Goal: Feedback & Contribution: Leave review/rating

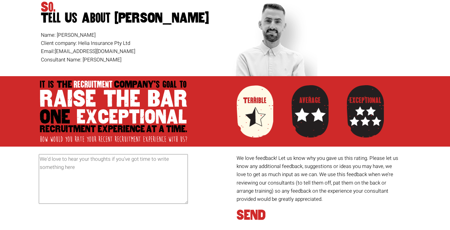
scroll to position [105, 0]
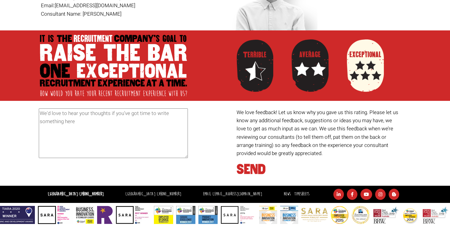
click at [361, 68] on div at bounding box center [365, 65] width 37 height 58
radio input "true"
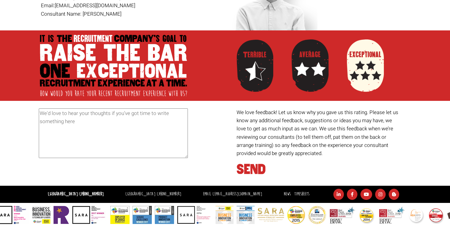
click at [117, 124] on textarea at bounding box center [113, 133] width 149 height 50
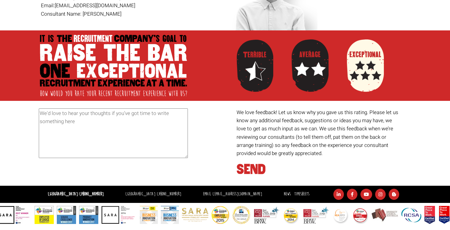
click at [128, 135] on textarea at bounding box center [113, 133] width 149 height 50
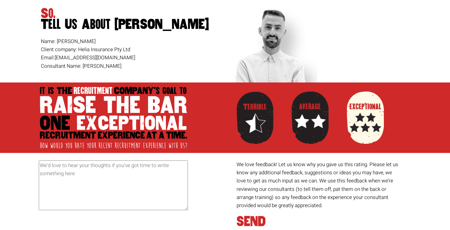
scroll to position [53, 0]
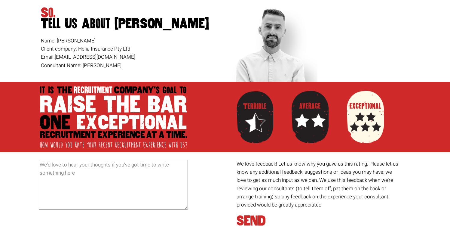
click at [158, 179] on textarea at bounding box center [113, 185] width 149 height 50
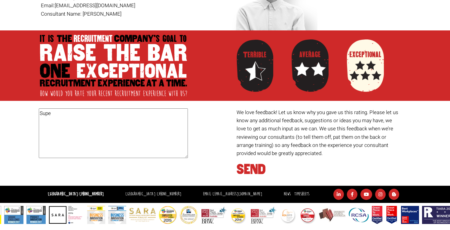
type textarea "Super"
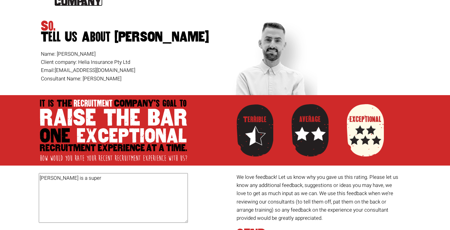
scroll to position [58, 0]
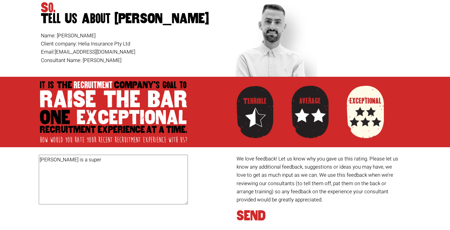
drag, startPoint x: 80, startPoint y: 162, endPoint x: 75, endPoint y: 160, distance: 5.8
click at [75, 160] on textarea "Liam is a super" at bounding box center [113, 179] width 149 height 50
paste textarea "recruitment"
paste textarea "n extremely professional HR agent who far exceeded my expectations."
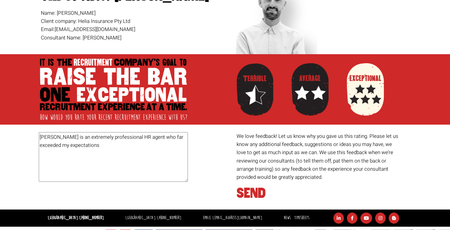
scroll to position [87, 0]
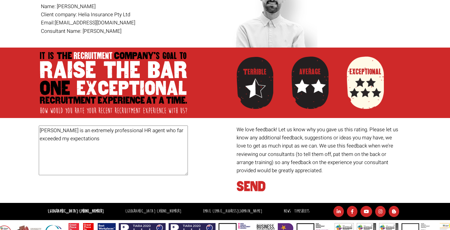
click at [117, 131] on textarea "Liam is an extremely professional HR agent who far exceeded my expectations" at bounding box center [113, 150] width 149 height 50
paste textarea "human resources"
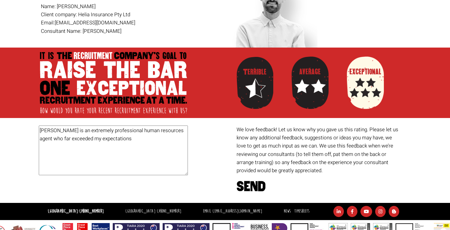
type textarea "Liam is an extremely professional human resources agent who far exceeded my exp…"
click at [243, 181] on h1 "SEND" at bounding box center [319, 186] width 166 height 11
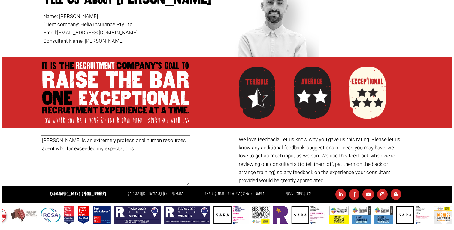
scroll to position [0, 0]
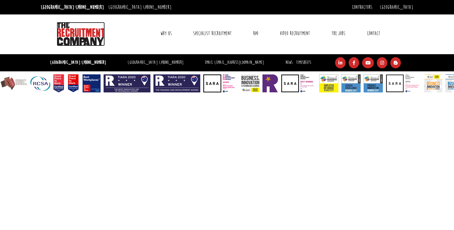
click at [80, 34] on img at bounding box center [81, 34] width 48 height 24
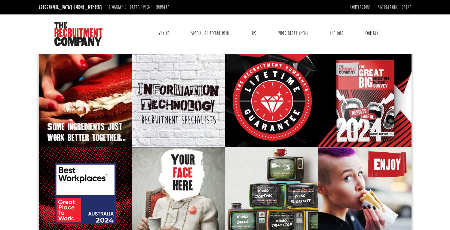
click at [373, 36] on link "Contact" at bounding box center [372, 33] width 22 height 15
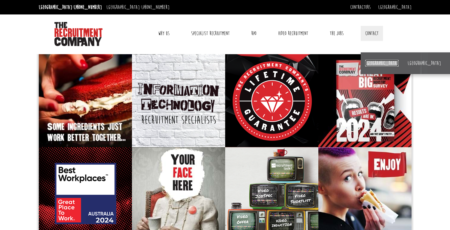
click at [370, 62] on link "[GEOGRAPHIC_DATA]" at bounding box center [381, 63] width 33 height 7
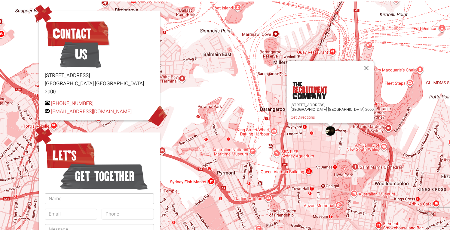
scroll to position [33, 0]
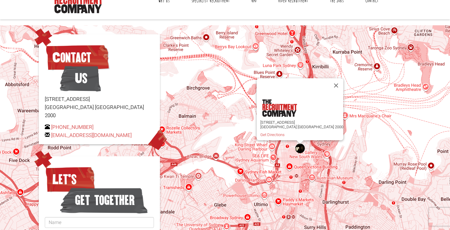
click at [301, 148] on img "The Recruitment Company" at bounding box center [300, 148] width 10 height 10
click at [282, 132] on link "Get Directions" at bounding box center [272, 134] width 24 height 5
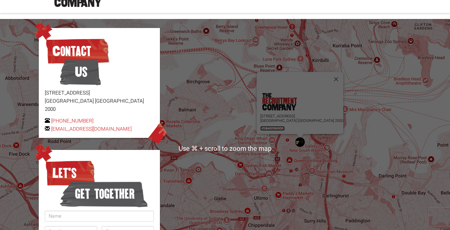
scroll to position [0, 0]
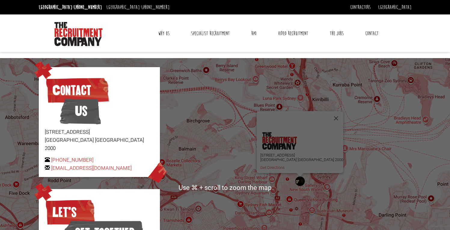
click at [301, 157] on p "Level 15, 1 Castlereagh Street Sydney NSW 2000" at bounding box center [301, 157] width 83 height 9
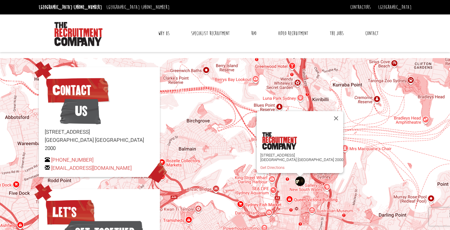
click at [289, 153] on p "Level 15, 1 Castlereagh Street Sydney NSW 2000" at bounding box center [301, 157] width 83 height 9
click at [290, 153] on p "Level 15, 1 Castlereagh Street Sydney NSW 2000" at bounding box center [301, 157] width 83 height 9
drag, startPoint x: 290, startPoint y: 150, endPoint x: 304, endPoint y: 157, distance: 16.0
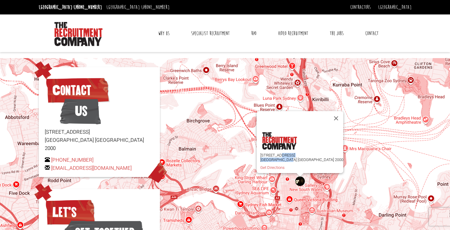
click at [304, 157] on p "Level 15, 1 Castlereagh Street Sydney NSW 2000" at bounding box center [301, 157] width 83 height 9
copy p "1 Castlereagh Street Sydney NSW 2000"
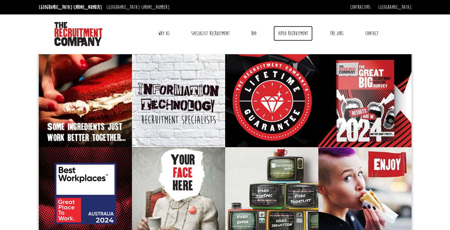
click at [291, 38] on link "Video Recruitment" at bounding box center [292, 33] width 39 height 15
